Goal: Information Seeking & Learning: Find specific fact

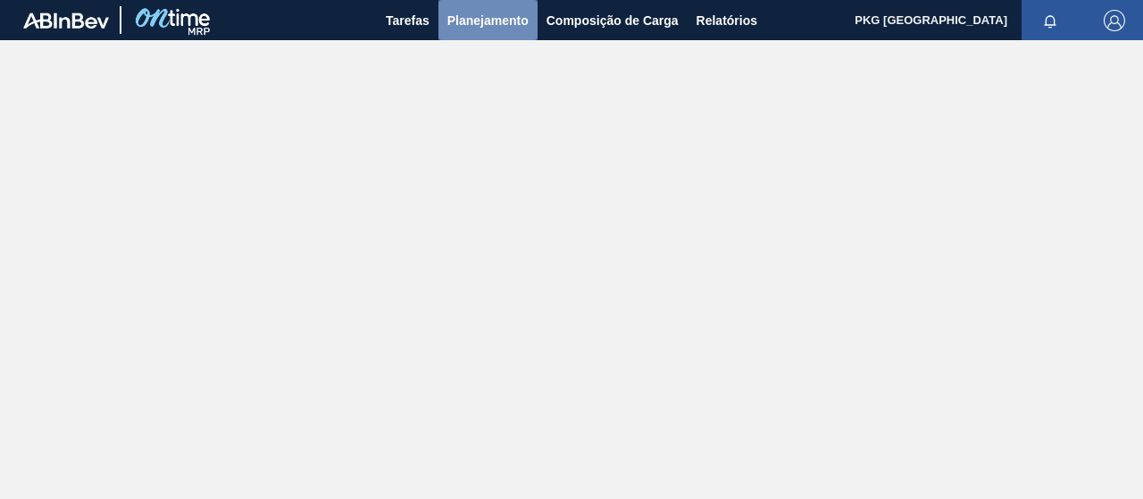
click at [483, 16] on font "Planejamento" at bounding box center [487, 20] width 81 height 14
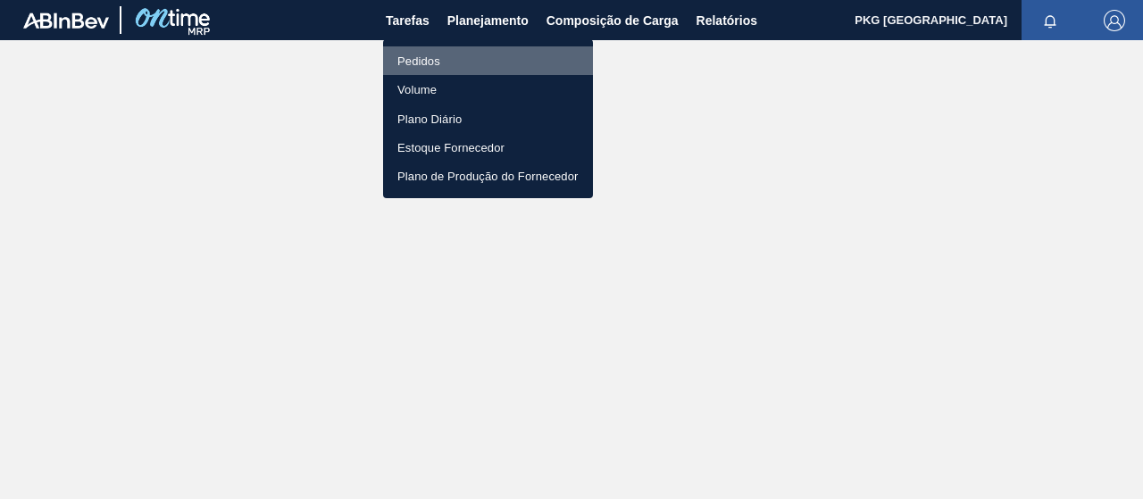
click at [475, 59] on li "Pedidos" at bounding box center [488, 60] width 210 height 29
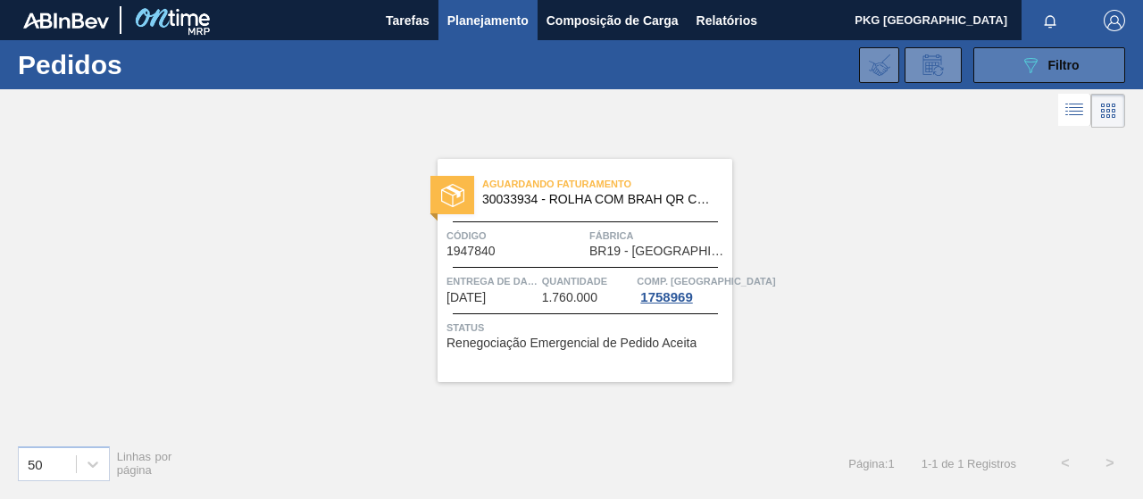
click at [978, 68] on button "089F7B8B-B2A5-4AFE-B5C0-19BA573D28AC Filtro" at bounding box center [1049, 65] width 152 height 36
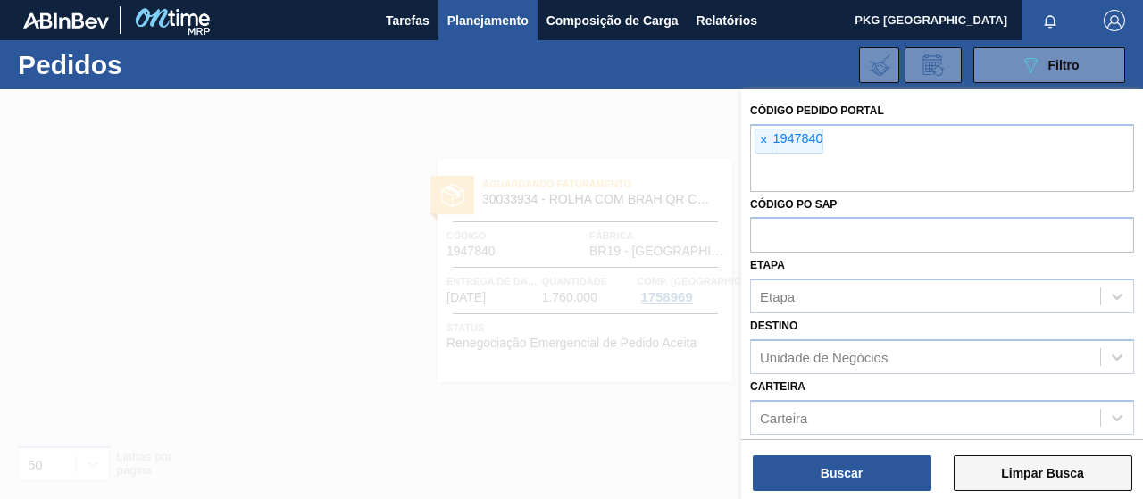
click at [1009, 479] on font "Limpar Busca" at bounding box center [1042, 473] width 83 height 14
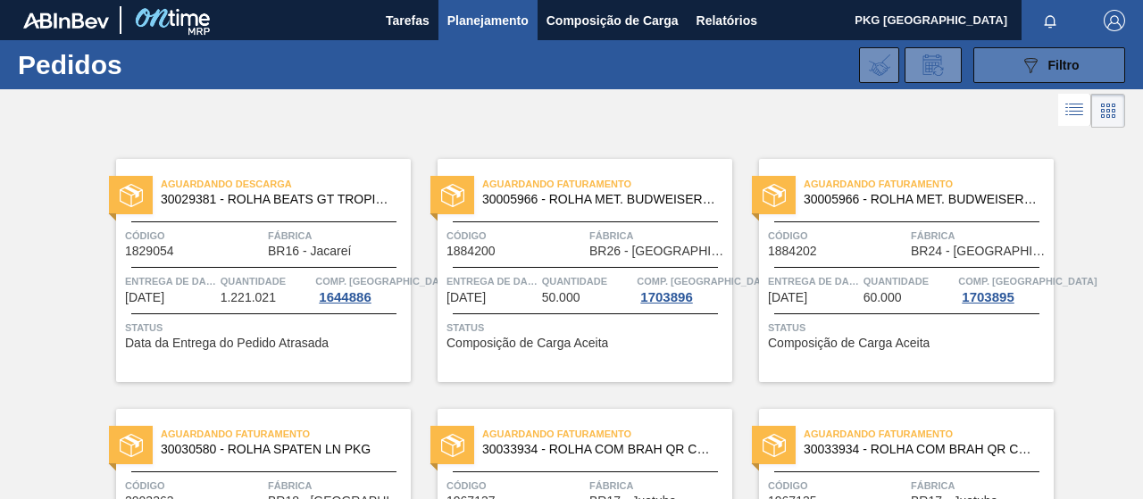
click at [990, 60] on button "089F7B8B-B2A5-4AFE-B5C0-19BA573D28AC Filtro" at bounding box center [1049, 65] width 152 height 36
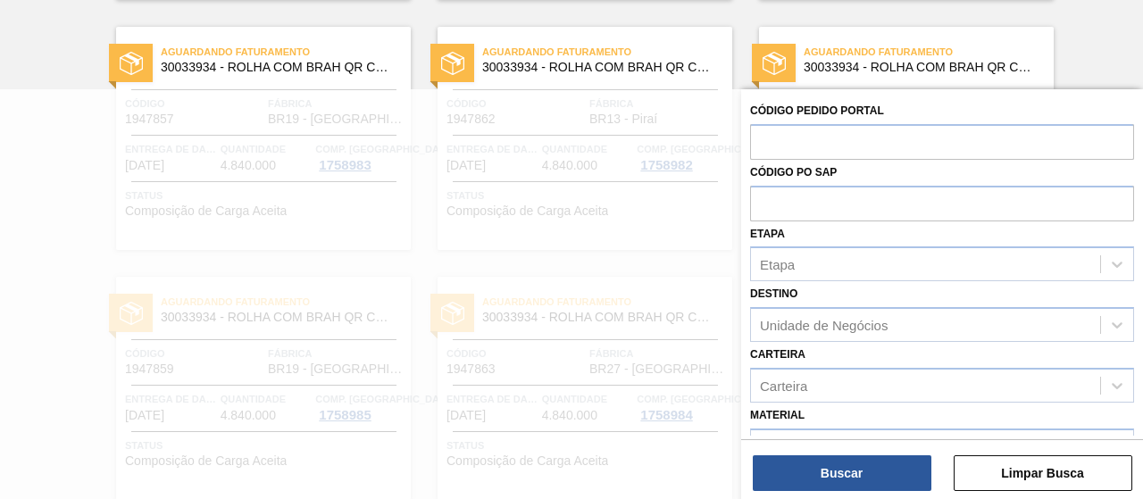
scroll to position [2623, 0]
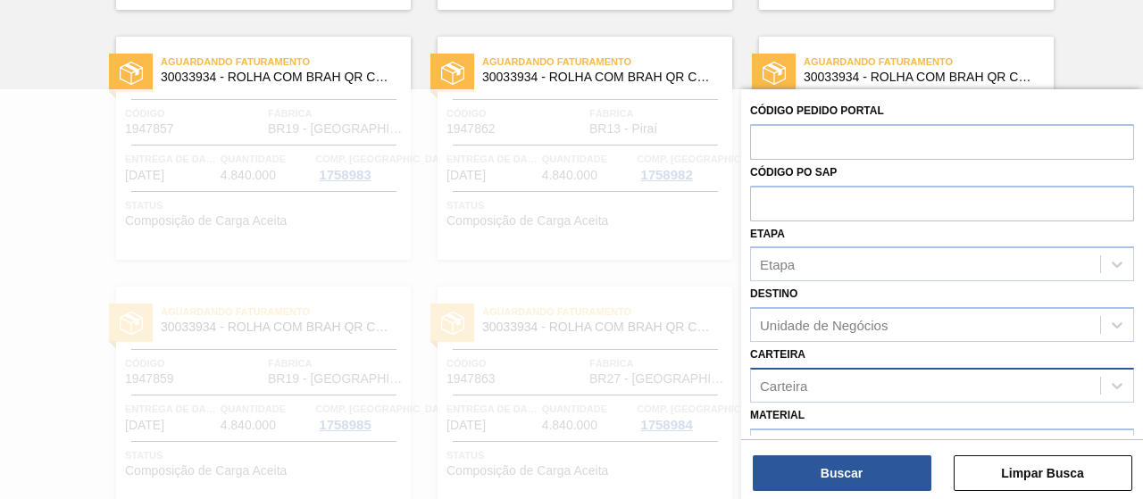
click at [993, 373] on div "Carteira" at bounding box center [925, 385] width 349 height 26
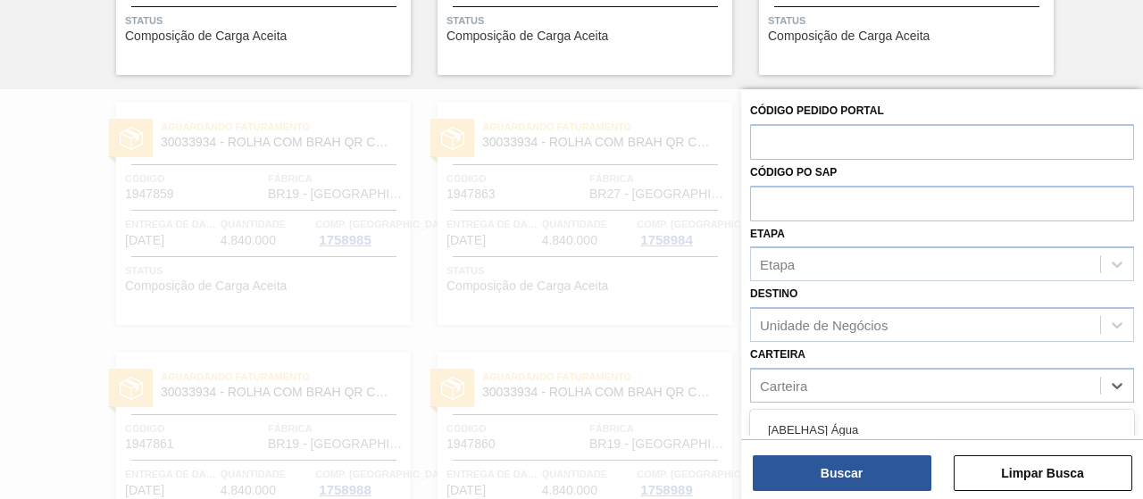
click at [575, 209] on div at bounding box center [571, 338] width 1143 height 499
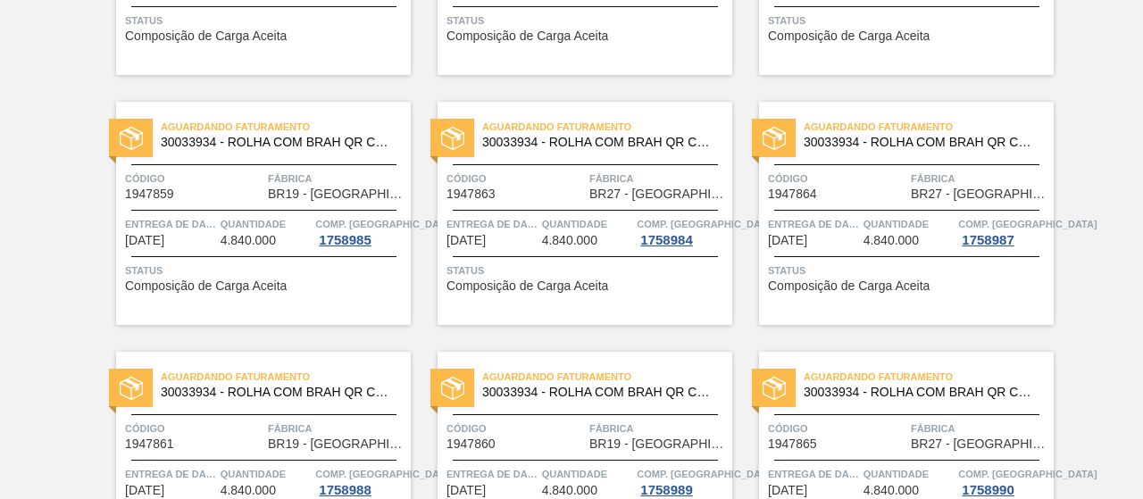
click at [575, 210] on div at bounding box center [585, 210] width 265 height 1
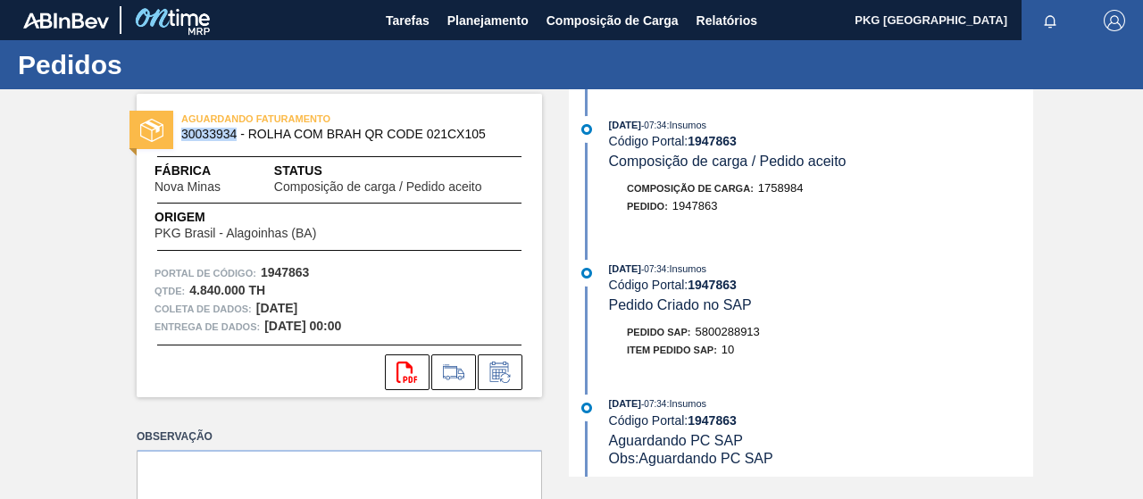
drag, startPoint x: 234, startPoint y: 132, endPoint x: 183, endPoint y: 135, distance: 51.0
click at [183, 135] on font "30033934 - ROLHA COM BRAH QR CODE 021CX105" at bounding box center [333, 134] width 305 height 14
copy font "30033934"
